Goal: Communication & Community: Answer question/provide support

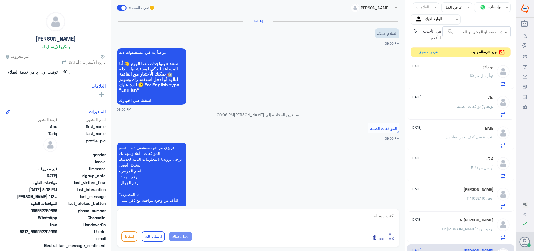
scroll to position [125, 0]
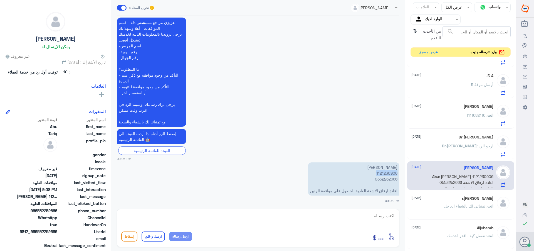
drag, startPoint x: 0, startPoint y: 0, endPoint x: 386, endPoint y: 172, distance: 422.4
click at [386, 172] on p "[PERSON_NAME] 1121230906 0552252666 اعادة ارفاق الاشعة العادية للحصول على موافق…" at bounding box center [353, 178] width 91 height 33
click at [366, 212] on textarea at bounding box center [258, 219] width 274 height 14
type textarea "السلام عليكم ورحمه الله وبركاته"
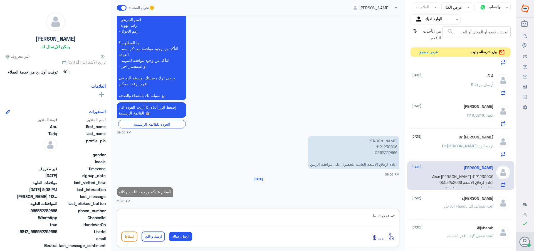
scroll to position [153, 0]
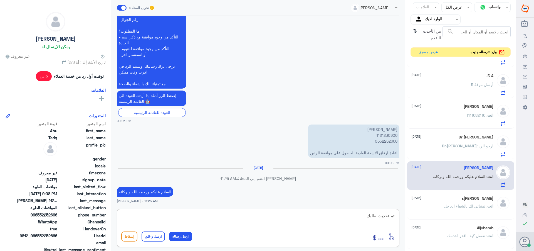
type textarea "تم تحدبث طلبك"
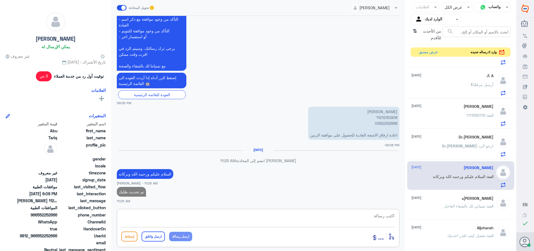
paste textarea "تمنياتي لك بالشفاء العاجل"
type textarea "تمنياتي لك بالشفاء العاجل"
click at [155, 231] on button "ارسل واغلق" at bounding box center [153, 236] width 23 height 10
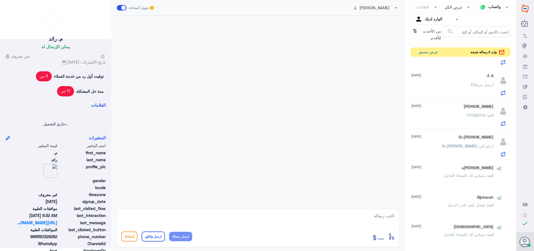
scroll to position [0, 0]
click at [421, 50] on button "عرض مسبق" at bounding box center [427, 52] width 23 height 9
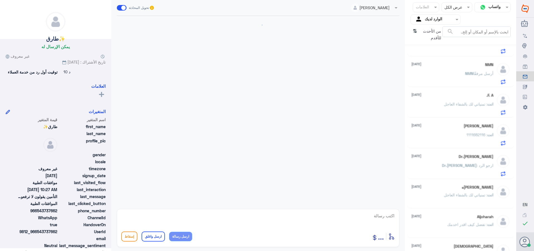
scroll to position [437, 0]
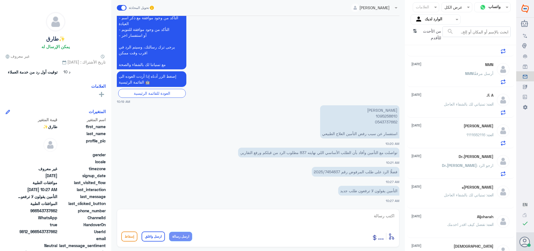
click at [383, 115] on p "[PERSON_NAME] 1095258610 0543737662 استفسار عن سبب رفض التأمين العلاج الطبيعي" at bounding box center [359, 121] width 79 height 33
copy p "1095258610"
click at [373, 219] on textarea at bounding box center [258, 219] width 274 height 14
type textarea "السلام عليكم ورحمه الله وبركاته تفضل"
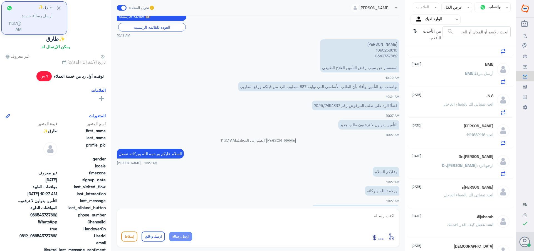
scroll to position [531, 0]
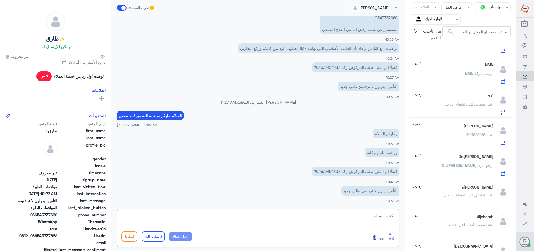
click at [382, 218] on textarea at bounding box center [258, 219] width 274 height 14
type textarea "تم التحديث وارسال التقارير على رقم الطلب ا"
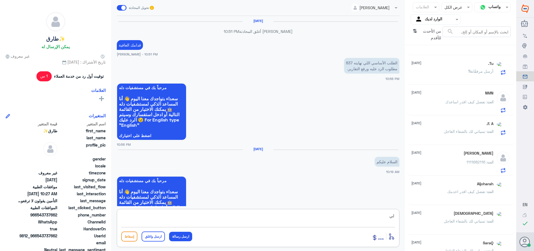
scroll to position [414, 0]
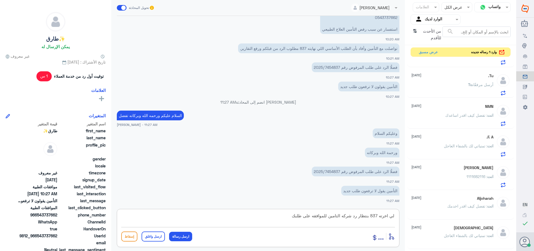
type textarea "لي اخرته 837 بنتظار رد شركه التامين للموافقه على طلبك"
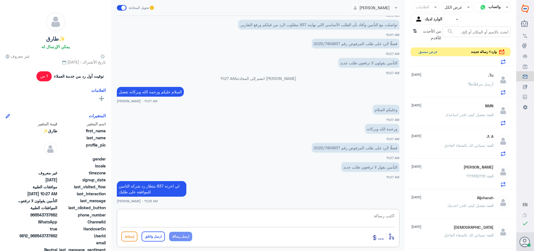
drag, startPoint x: 426, startPoint y: 52, endPoint x: 315, endPoint y: 77, distance: 114.3
click at [426, 52] on button "عرض مسبق" at bounding box center [427, 52] width 23 height 9
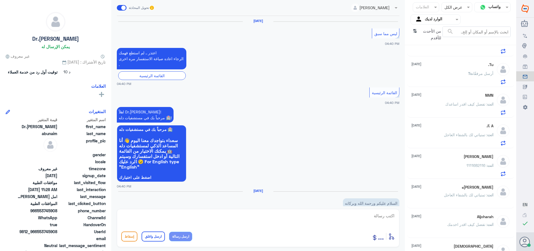
scroll to position [617, 0]
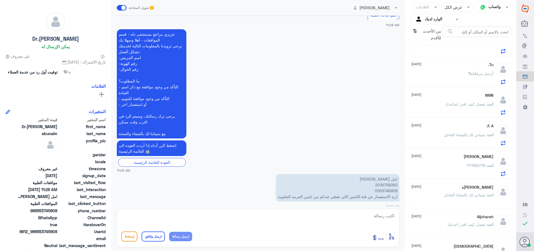
click at [380, 179] on p "امل [PERSON_NAME] 2019759063 0553745908 اريد الاستفسار عن فئة التامين اللي تغطي…" at bounding box center [337, 187] width 123 height 27
copy p "2019759063"
click at [360, 214] on textarea at bounding box center [258, 219] width 274 height 14
type textarea "السلام عليكم ورحمه الله وبركاته"
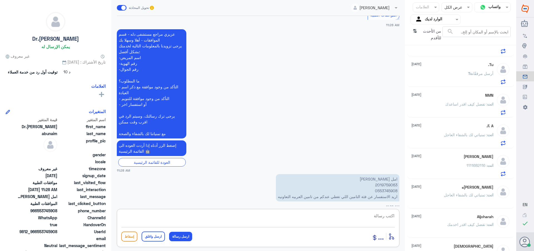
scroll to position [635, 0]
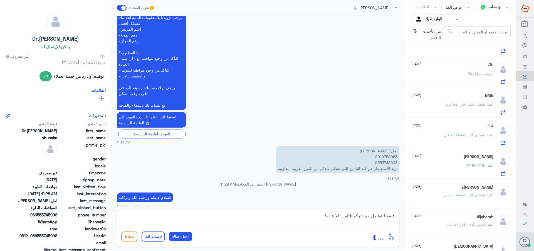
paste textarea "تمنياتي لك بالشفاء العاجل"
type textarea "فضلا التواصل مع شركه التامين للا فاده/تمنياتي لك بالشفاء العاجل"
drag, startPoint x: 150, startPoint y: 237, endPoint x: 154, endPoint y: 236, distance: 4.3
click at [150, 237] on button "ارسل واغلق" at bounding box center [153, 236] width 23 height 10
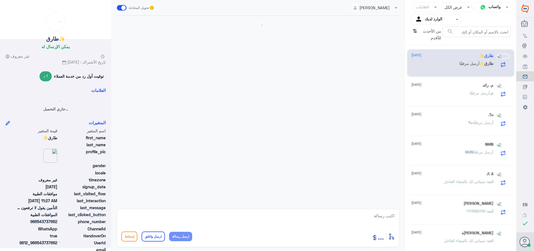
scroll to position [0, 0]
click at [476, 65] on span "أرسل مرفقًا" at bounding box center [469, 63] width 20 height 5
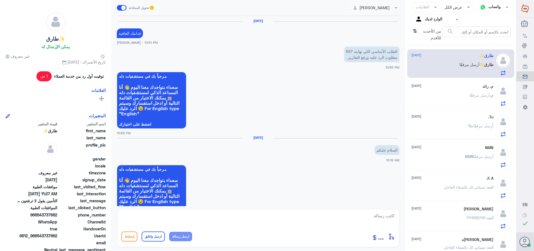
scroll to position [426, 0]
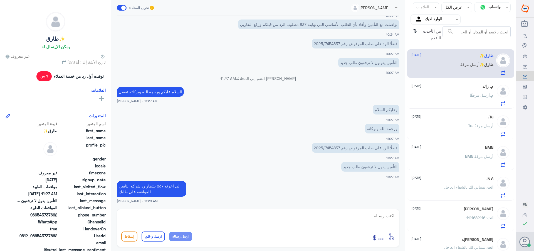
click at [470, 98] on p "م. أرسل مرفقًا" at bounding box center [482, 99] width 24 height 14
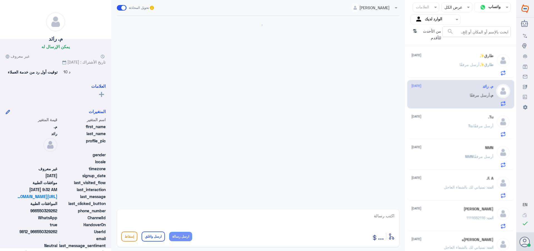
scroll to position [479, 0]
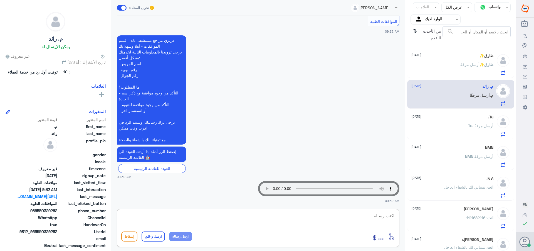
click at [374, 219] on textarea at bounding box center [258, 219] width 274 height 14
type textarea "السلام عليكم ورحمه الله وبركاته فضلا رقم الملف الطبي او الهويه"
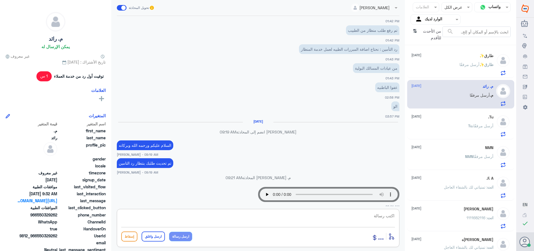
scroll to position [140, 0]
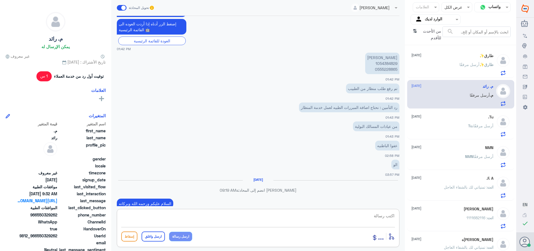
click at [381, 66] on p "[PERSON_NAME] 1054384829 0555228865" at bounding box center [382, 63] width 34 height 21
click at [380, 63] on p "[PERSON_NAME] 1054384829 0555228865" at bounding box center [382, 63] width 34 height 21
copy p "1054384829"
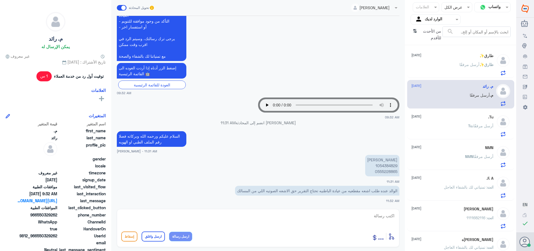
click at [380, 164] on p "[PERSON_NAME] 1054384829 0555228865" at bounding box center [382, 165] width 34 height 21
copy p "1054384829"
click at [370, 217] on textarea at bounding box center [258, 219] width 274 height 14
click at [359, 212] on textarea at bounding box center [258, 219] width 274 height 14
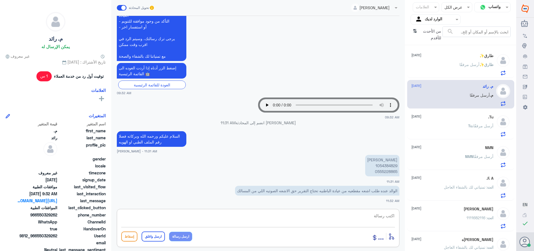
click at [378, 216] on textarea at bounding box center [258, 219] width 274 height 14
paste textarea "تمنياتي لك بالشفاء العاجل"
type textarea "تم الاتصال وحل الاشكاليه /تمنياتي لك بالشفاء العاجل"
click at [155, 234] on button "ارسل واغلق" at bounding box center [153, 236] width 23 height 10
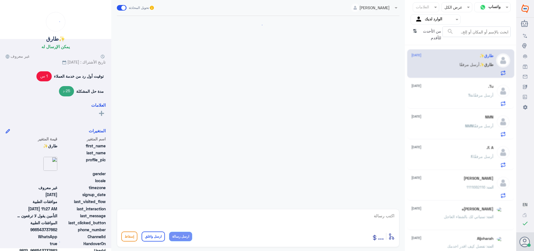
scroll to position [426, 0]
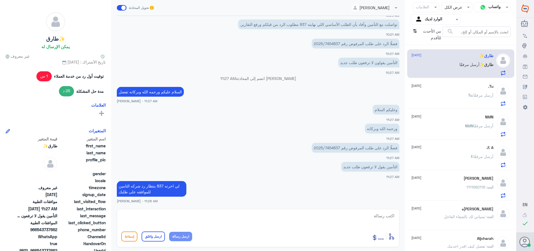
click at [332, 44] on p "فضلًا الرد على طلب المرفوض رقم 2025/7454837" at bounding box center [356, 44] width 88 height 10
copy p "7454837"
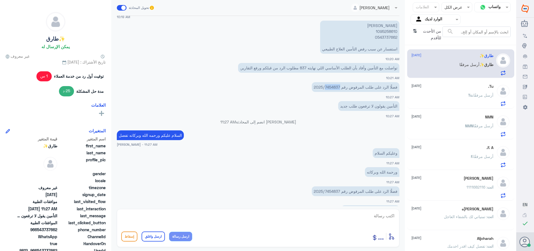
scroll to position [371, 0]
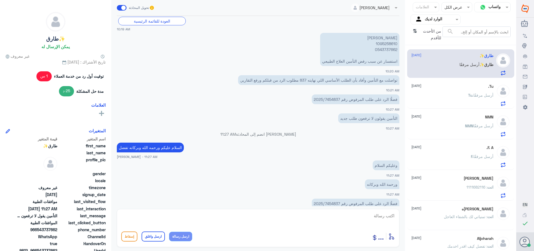
click at [387, 45] on p "[PERSON_NAME] 1095258610 0543737662 استفسار عن سبب رفض التأمين العلاج الطبيعي" at bounding box center [359, 49] width 79 height 33
copy p "1095258610"
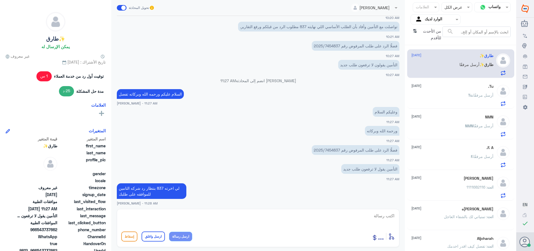
scroll to position [426, 0]
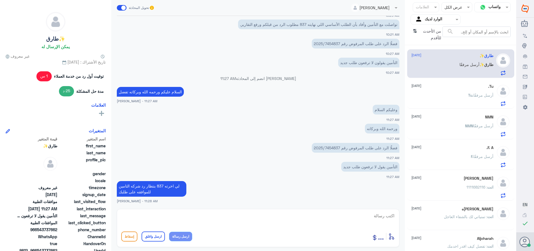
click at [387, 218] on textarea at bounding box center [258, 219] width 274 height 14
type textarea "ا"
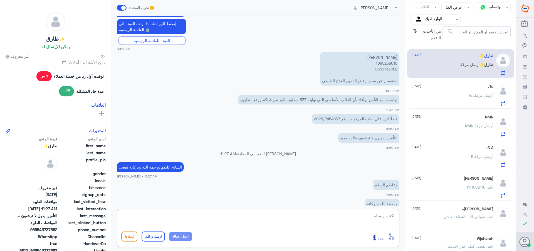
scroll to position [343, 0]
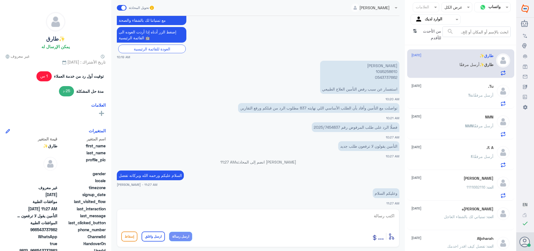
click at [383, 71] on p "[PERSON_NAME] 1095258610 0543737662 استفسار عن سبب رفض التأمين العلاج الطبيعي" at bounding box center [359, 77] width 79 height 33
copy p "1095258610"
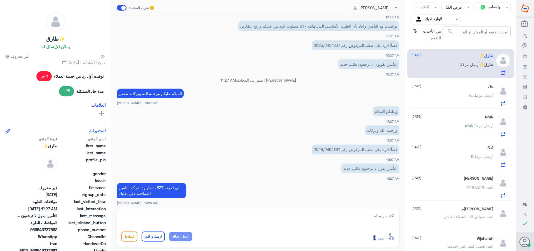
scroll to position [426, 0]
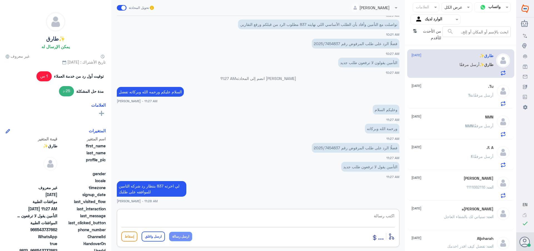
click at [383, 214] on textarea at bounding box center [258, 219] width 274 height 14
paste textarea "تمنياتي لك بالشفاء العاجل"
type textarea "تم تحديث طلبك /تمنياتي لك بالشفاء العاجل"
click at [156, 236] on button "ارسل واغلق" at bounding box center [153, 236] width 23 height 10
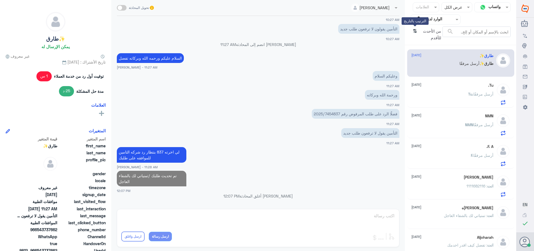
click at [414, 31] on icon "⇅" at bounding box center [415, 33] width 4 height 14
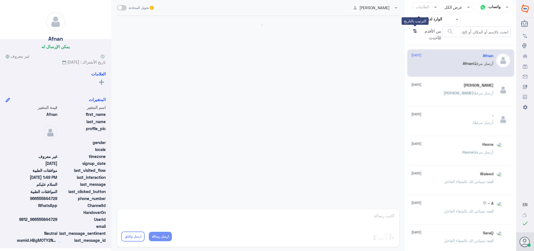
scroll to position [106, 0]
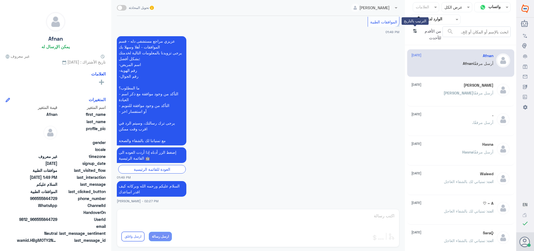
click at [414, 31] on icon "⇅" at bounding box center [415, 33] width 4 height 14
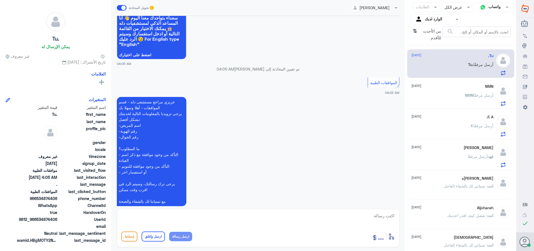
scroll to position [100, 0]
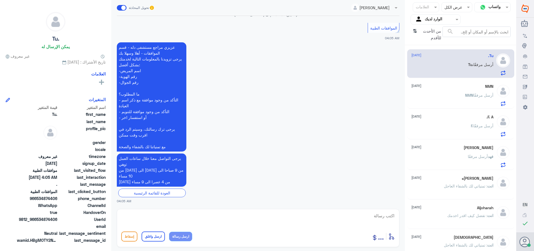
click at [383, 215] on textarea at bounding box center [258, 219] width 274 height 14
type textarea "تفضل كيف اقدر اساعدك"
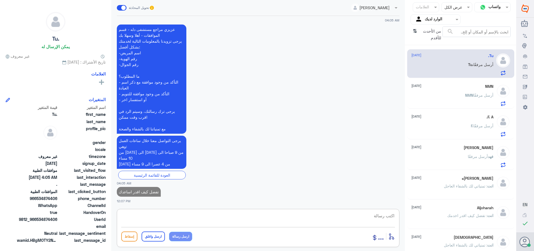
click at [460, 97] on div "NMN أرسل مرفقًا" at bounding box center [452, 99] width 82 height 13
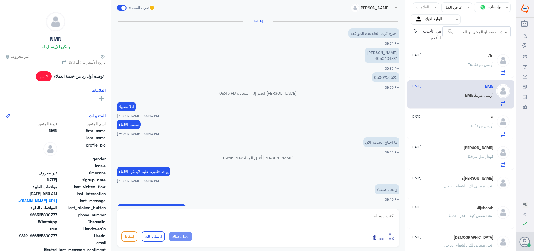
scroll to position [405, 0]
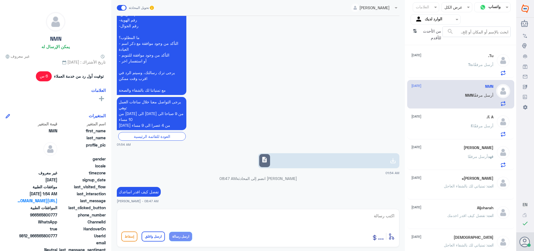
click at [316, 161] on link "description" at bounding box center [328, 160] width 141 height 15
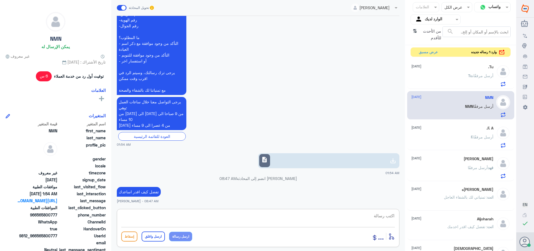
click at [370, 215] on textarea at bounding box center [258, 219] width 274 height 14
paste textarea "تمنياتي لك بالشفاء العاجل"
type textarea "تمت الموافقه /تمنياتي لك بالشفاء العاجل"
click at [154, 239] on button "ارسل واغلق" at bounding box center [153, 236] width 23 height 10
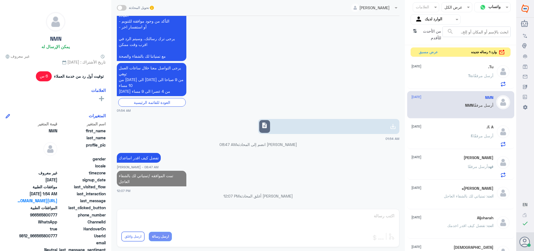
click at [486, 136] on span "أرسل مرفقًا" at bounding box center [483, 135] width 20 height 5
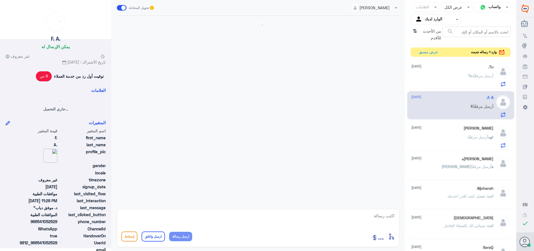
scroll to position [128, 0]
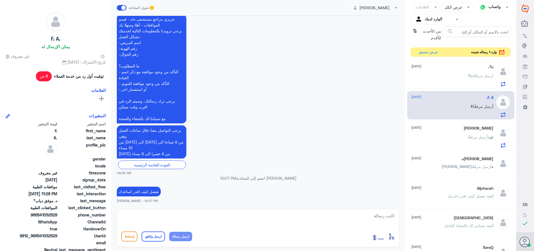
click at [446, 129] on div "[PERSON_NAME] [DATE]" at bounding box center [452, 128] width 82 height 5
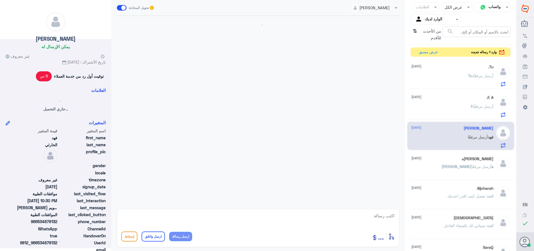
scroll to position [174, 0]
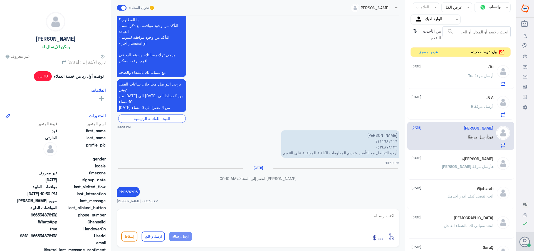
click at [471, 166] on span "أرسل مرفقًا" at bounding box center [481, 166] width 20 height 5
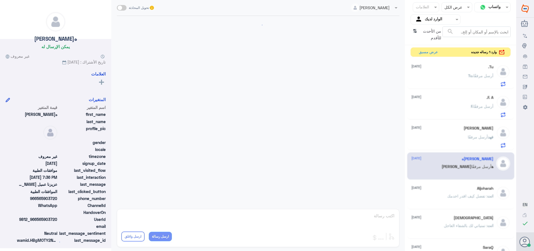
scroll to position [378, 0]
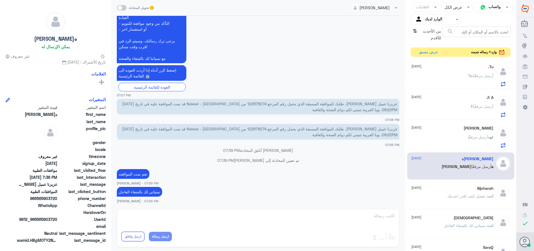
click at [458, 135] on div "[PERSON_NAME] أرسل مرفقًا" at bounding box center [452, 141] width 82 height 13
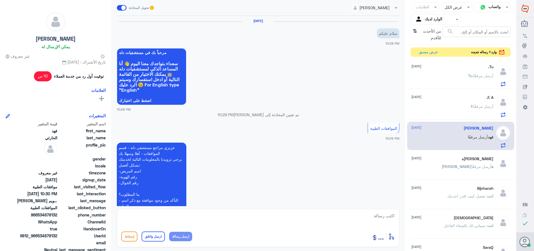
scroll to position [174, 0]
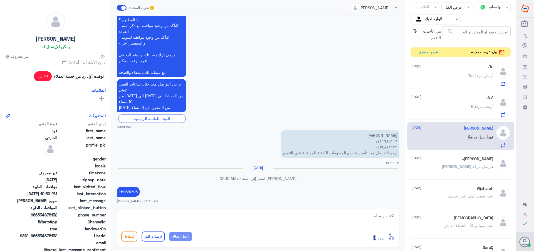
click at [357, 216] on textarea at bounding box center [258, 219] width 274 height 14
click at [365, 218] on textarea at bounding box center [258, 219] width 274 height 14
paste textarea "تمنياتي لك بالشفاء العاجل"
type textarea "تمنياتي لك بالشفاء العاجل"
click at [148, 234] on button "ارسل واغلق" at bounding box center [153, 236] width 23 height 10
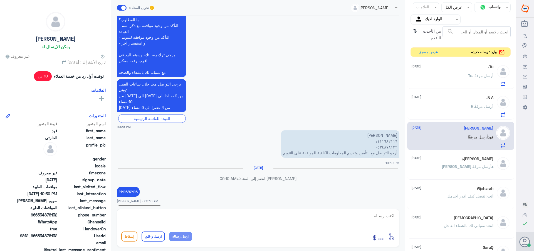
scroll to position [192, 0]
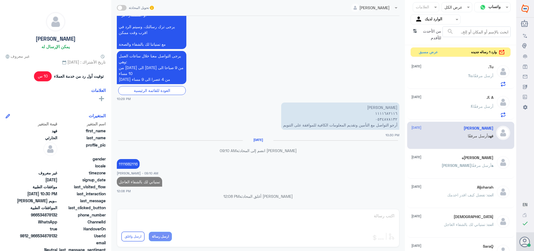
click at [456, 112] on div "F. أرسل مرفقًا" at bounding box center [452, 111] width 82 height 13
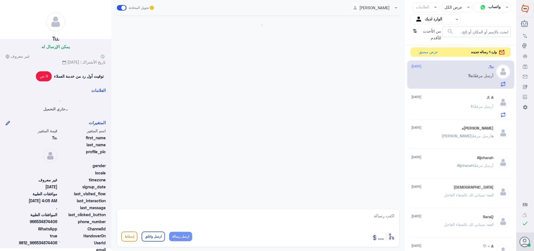
scroll to position [128, 0]
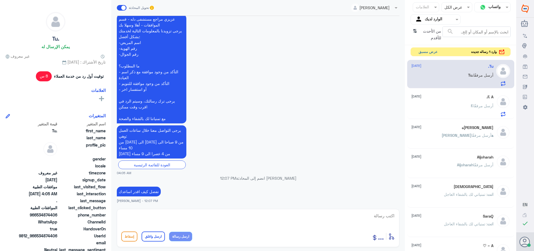
click at [424, 52] on button "عرض مسبق" at bounding box center [427, 52] width 23 height 9
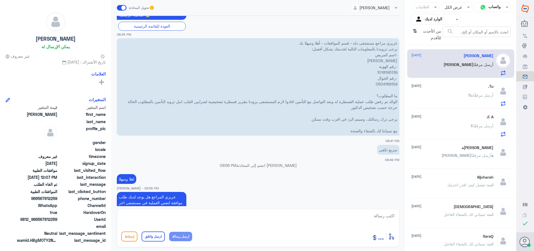
scroll to position [148, 0]
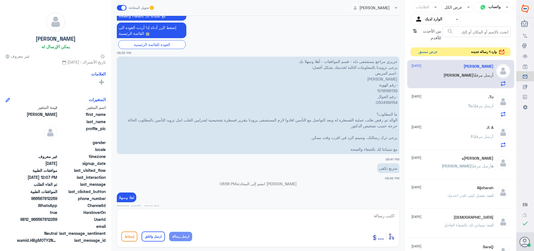
click at [421, 52] on button "عرض مسبق" at bounding box center [427, 52] width 23 height 9
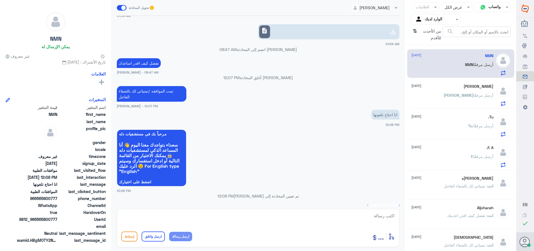
scroll to position [393, 0]
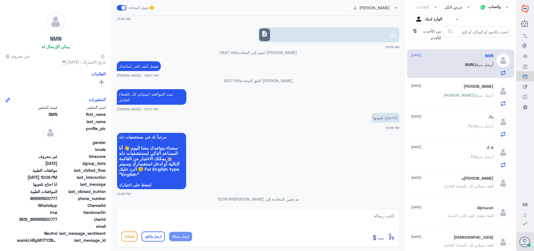
click at [283, 38] on link "description" at bounding box center [328, 34] width 141 height 15
click at [377, 219] on textarea at bounding box center [258, 219] width 274 height 14
type textarea "سبب الالغاء"
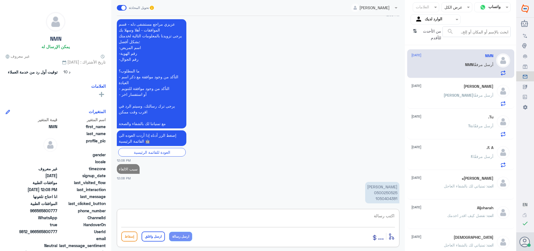
scroll to position [590, 0]
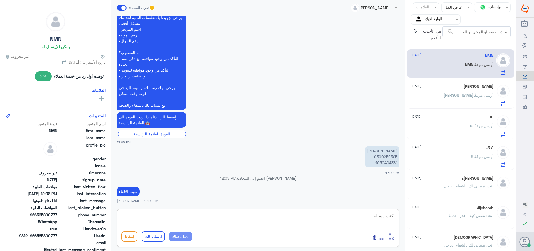
click at [380, 157] on p "[PERSON_NAME] 0500250525 1050404381" at bounding box center [382, 156] width 34 height 21
click at [381, 164] on p "[PERSON_NAME] 0500250525 1050404381" at bounding box center [382, 156] width 34 height 21
copy p "1050404381"
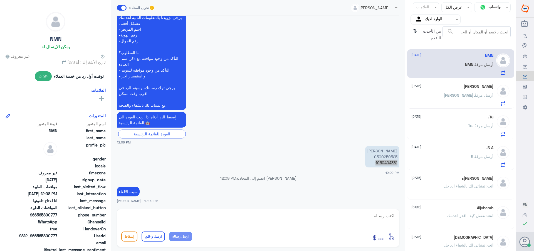
scroll to position [676, 0]
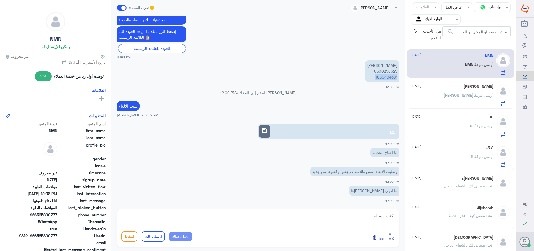
click at [384, 77] on p "[PERSON_NAME] 0500250525 1050404381" at bounding box center [382, 70] width 34 height 21
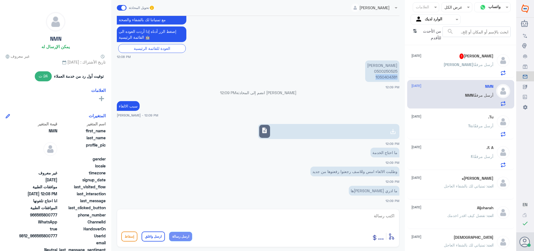
scroll to position [56, 0]
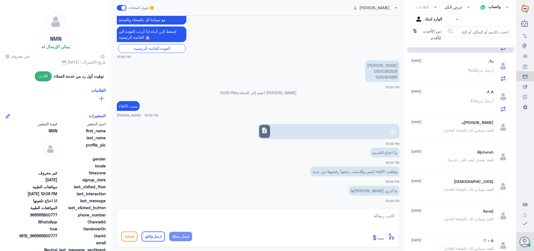
click at [386, 219] on textarea at bounding box center [258, 219] width 274 height 14
paste textarea "تمنياتي لك بالشفاء العاجل"
type textarea "تم الالغاء /تمنياتي لك بالشفاء العاجل"
click at [155, 237] on button "ارسل واغلق" at bounding box center [153, 236] width 23 height 10
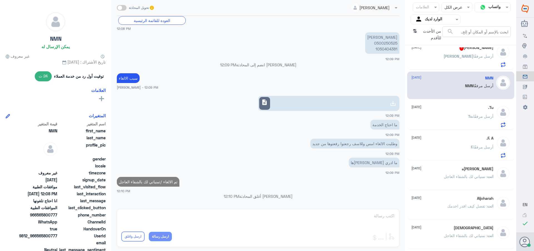
scroll to position [0, 0]
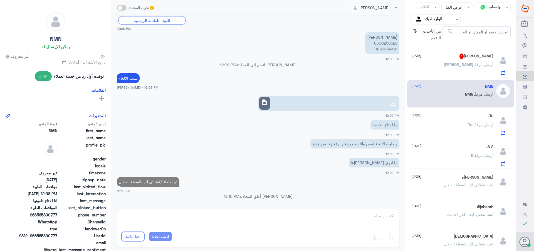
click at [455, 65] on div "[PERSON_NAME] أرسل مرفقًا" at bounding box center [452, 69] width 82 height 13
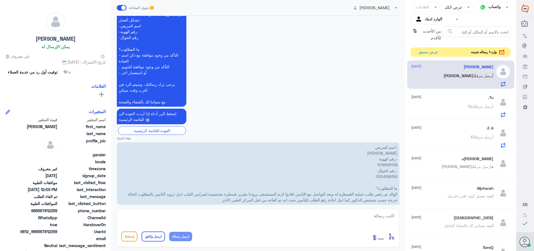
scroll to position [664, 0]
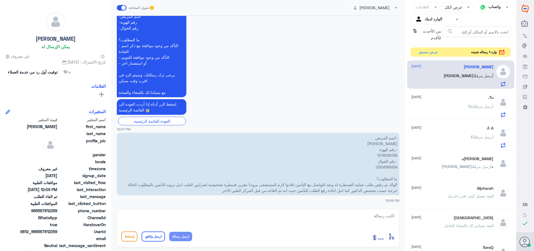
click at [388, 155] on p "-اسم المريض [PERSON_NAME] -رقم الهوية 1018195139 -رقم الجوال 0504169154 ما المط…" at bounding box center [258, 164] width 283 height 62
copy p "1018195139"
click at [427, 51] on button "عرض مسبق" at bounding box center [427, 52] width 23 height 9
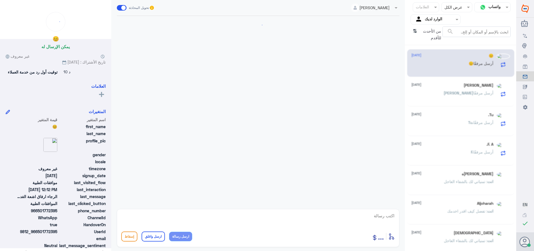
scroll to position [649, 0]
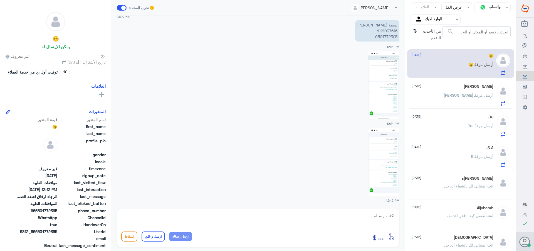
click at [381, 73] on img at bounding box center [383, 85] width 31 height 68
click at [382, 31] on p "بسمة [PERSON_NAME] 1121037616 0501772395" at bounding box center [377, 30] width 44 height 21
copy p "1121037616"
click at [382, 174] on img at bounding box center [383, 162] width 31 height 68
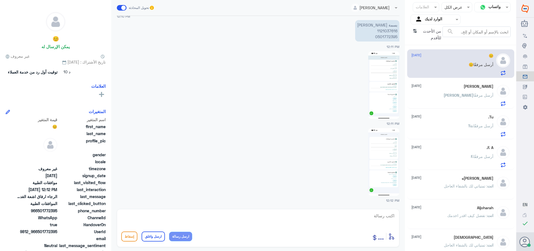
click at [385, 217] on textarea at bounding box center [258, 219] width 274 height 14
type textarea "السلام عليكم روحمه الله"
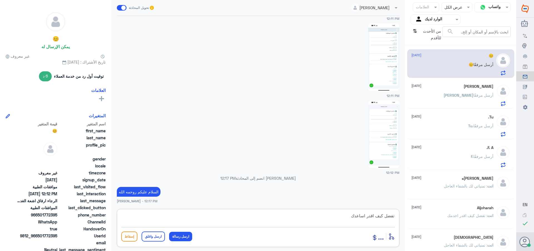
type textarea "تفضل كيف اقدر اساعدك"
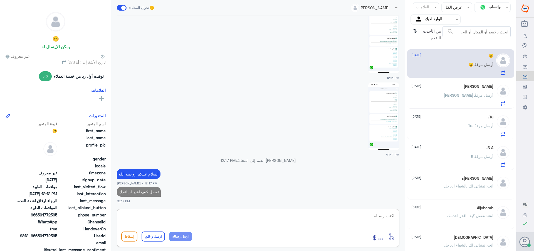
click at [470, 70] on p "😊 أرسل مرفقًا" at bounding box center [481, 68] width 25 height 14
click at [454, 93] on div "[PERSON_NAME] [DATE] [PERSON_NAME] أرسل مرفقًا" at bounding box center [452, 95] width 82 height 22
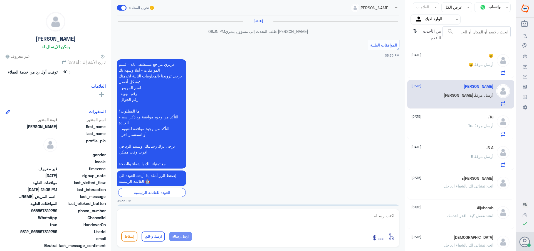
scroll to position [664, 0]
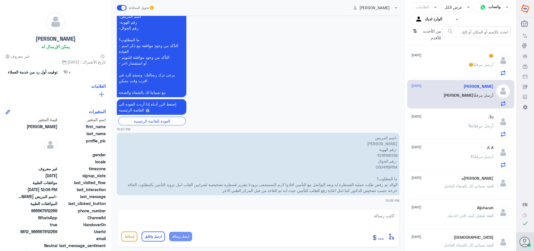
click at [451, 120] on div "[DATE] Tu. أرسل مرفقًا" at bounding box center [452, 126] width 82 height 22
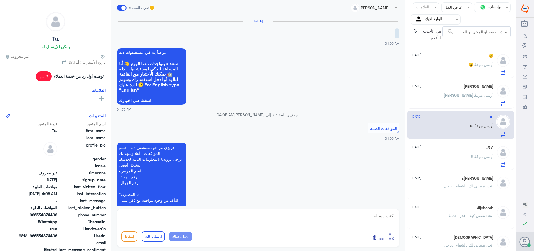
click at [454, 59] on div "😊 [DATE] 😊 أرسل مرفقًا" at bounding box center [452, 64] width 82 height 22
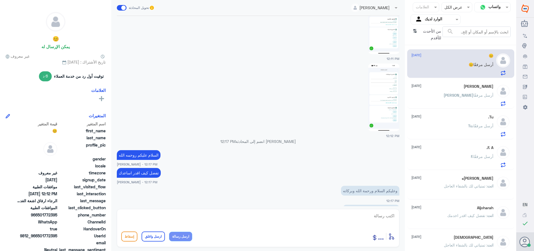
scroll to position [649, 0]
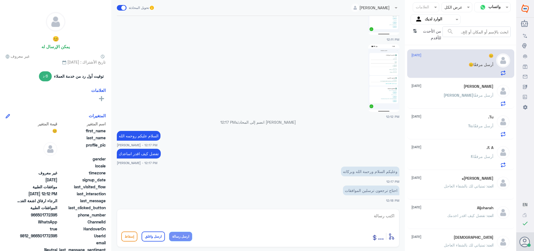
click at [390, 217] on textarea at bounding box center [258, 219] width 274 height 14
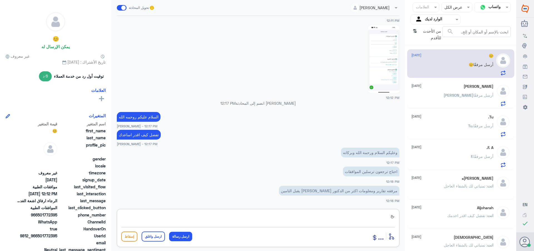
type textarea "ب"
type textarea "تم ارفاق تقرير الاشعه والتحاليل"
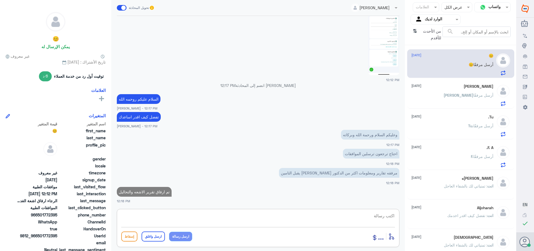
click at [458, 90] on div "[PERSON_NAME] [DATE] [PERSON_NAME] أرسل مرفقًا" at bounding box center [452, 95] width 82 height 22
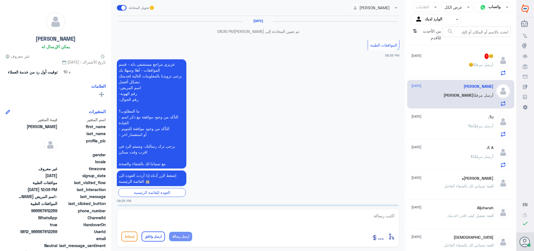
scroll to position [664, 0]
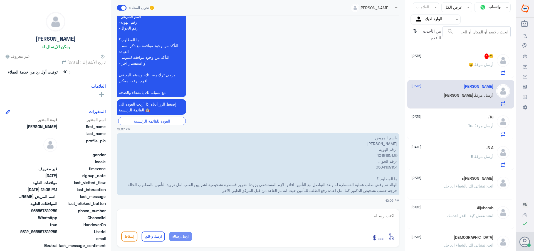
click at [449, 65] on div "😊 أرسل مرفقًا" at bounding box center [452, 69] width 82 height 13
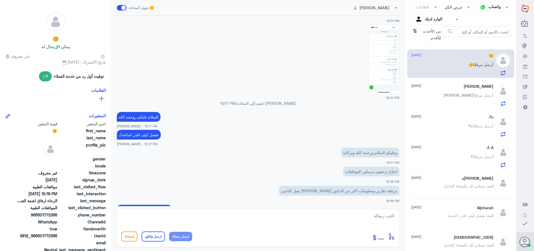
scroll to position [624, 0]
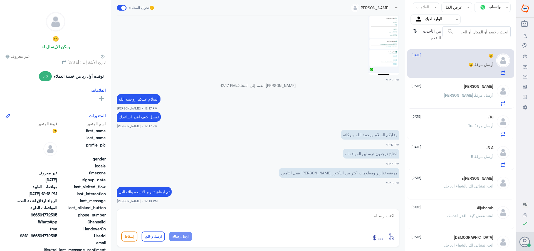
click at [387, 217] on textarea at bounding box center [258, 219] width 274 height 14
type textarea "بنتظار رد شركه التامين"
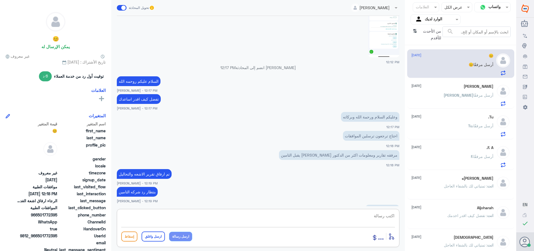
scroll to position [661, 0]
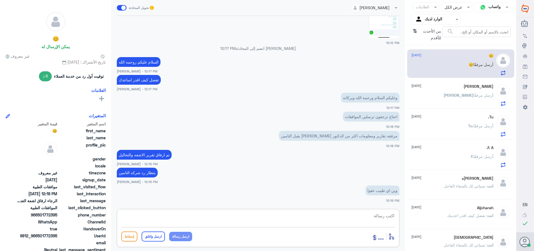
click at [384, 218] on textarea at bounding box center [258, 219] width 274 height 14
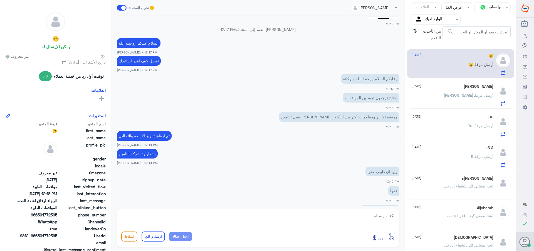
scroll to position [699, 0]
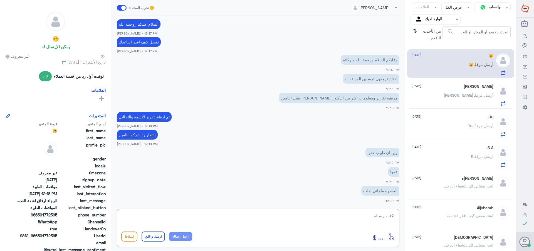
click at [384, 212] on textarea at bounding box center [258, 219] width 274 height 14
click at [392, 216] on textarea at bounding box center [258, 219] width 274 height 14
type textarea "تم التحديث على الطلب السابق"
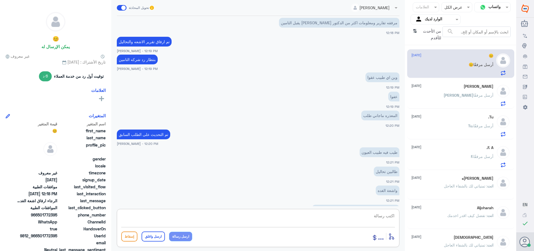
scroll to position [812, 0]
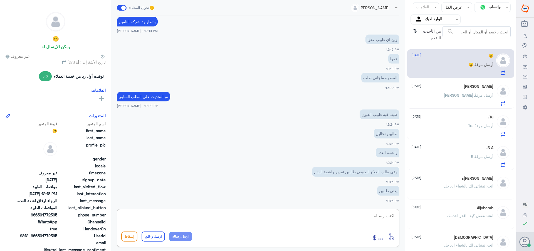
click at [369, 212] on textarea at bounding box center [258, 219] width 274 height 14
paste textarea "تمنياتي لك بالشفاء العاجل"
type textarea "تم تحديث جميع الطلبات بنتظار رد شركه التامين /تمنياتي لك بالشفاء العاجل"
click at [150, 235] on button "ارسل واغلق" at bounding box center [153, 236] width 23 height 10
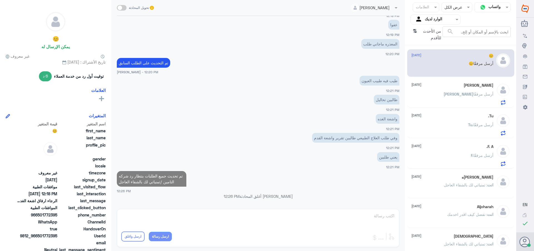
click at [446, 96] on div "[PERSON_NAME] أرسل مرفقًا" at bounding box center [452, 98] width 82 height 13
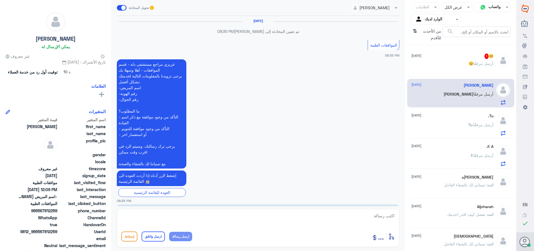
scroll to position [664, 0]
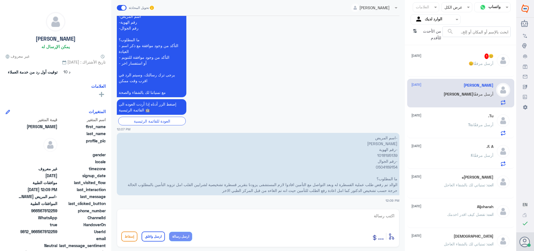
click at [463, 58] on div "😊 1 [DATE]" at bounding box center [452, 56] width 82 height 6
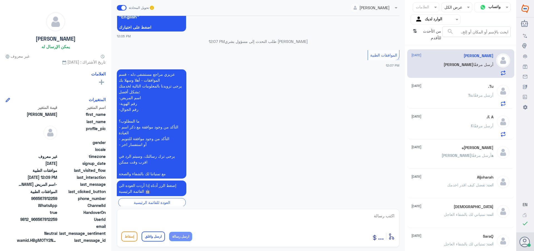
scroll to position [581, 0]
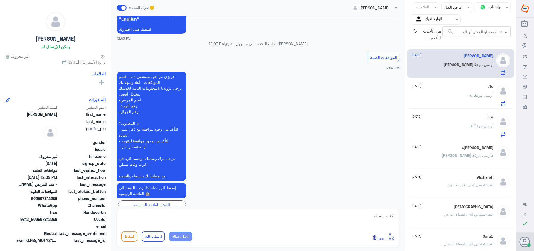
drag, startPoint x: 456, startPoint y: 86, endPoint x: 445, endPoint y: 52, distance: 36.1
click at [456, 86] on div "[DATE]" at bounding box center [452, 86] width 82 height 5
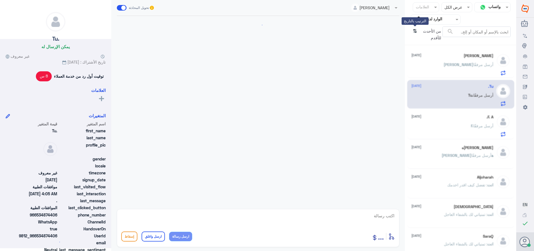
scroll to position [128, 0]
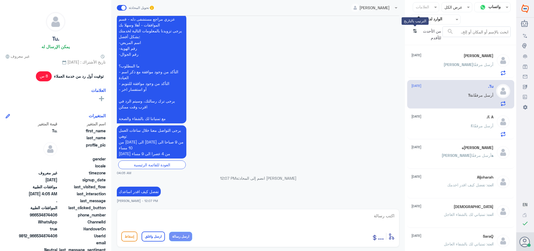
click at [415, 32] on icon "⇅" at bounding box center [415, 33] width 4 height 14
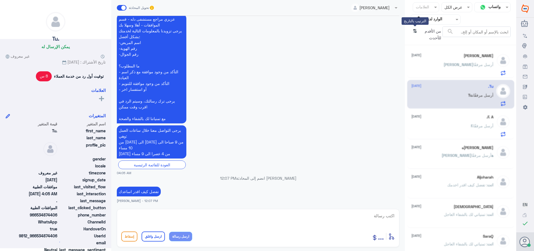
scroll to position [0, 0]
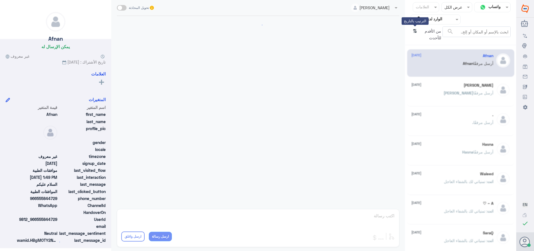
click at [415, 32] on icon "⇅" at bounding box center [415, 33] width 4 height 14
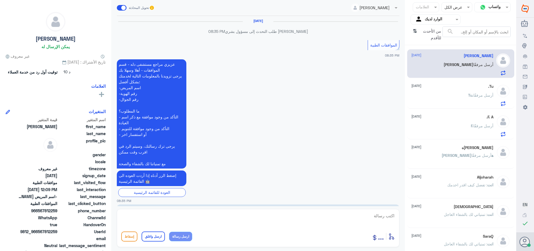
scroll to position [664, 0]
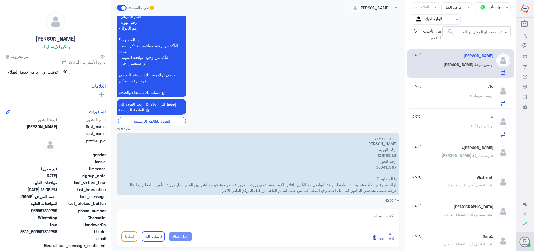
click at [387, 217] on textarea at bounding box center [258, 219] width 274 height 14
paste textarea "تمنياتي لك بالشفاء العاجل"
type textarea "تم تحديث طلبك /تمنياتي لك بالشفاء العاجل"
drag, startPoint x: 153, startPoint y: 236, endPoint x: 344, endPoint y: 159, distance: 205.9
click at [155, 236] on button "ارسل واغلق" at bounding box center [153, 236] width 23 height 10
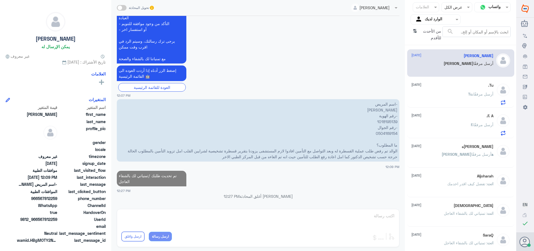
scroll to position [687, 0]
click at [462, 95] on div "Tu. أرسل مرفقًا" at bounding box center [452, 98] width 82 height 13
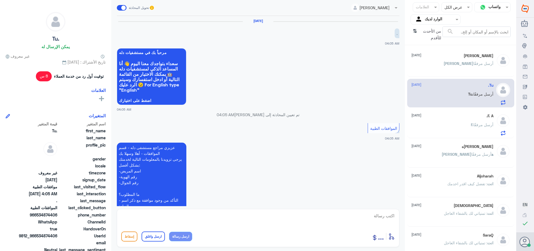
scroll to position [128, 0]
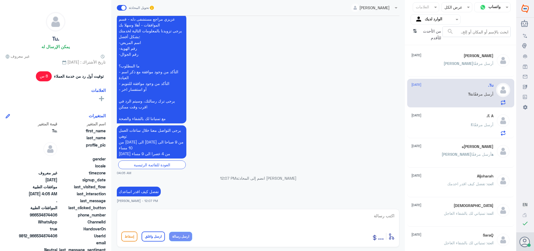
click at [454, 122] on div "F. A. [DATE] F. أرسل مرفقًا" at bounding box center [452, 124] width 82 height 22
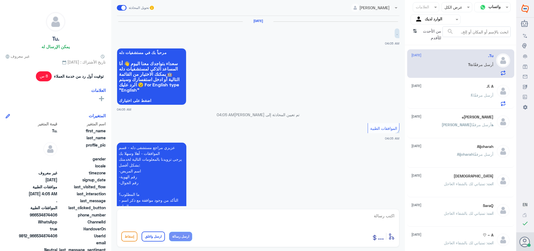
scroll to position [128, 0]
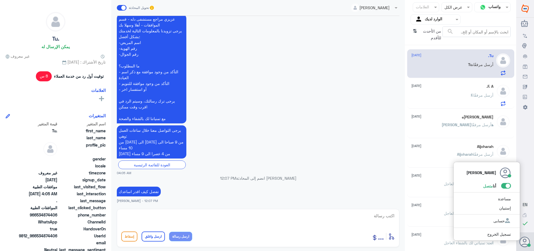
click at [507, 184] on span at bounding box center [506, 186] width 10 height 6
click at [0, 0] on input "checkbox" at bounding box center [0, 0] width 0 height 0
